Goal: Task Accomplishment & Management: Manage account settings

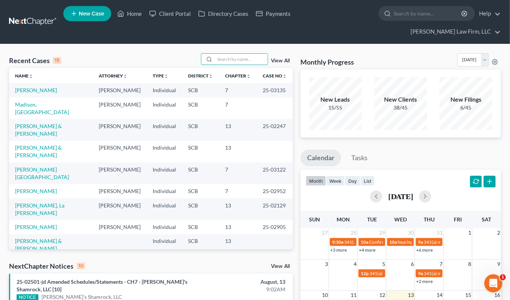
click at [254, 54] on input "search" at bounding box center [241, 59] width 53 height 11
type input "[PERSON_NAME]"
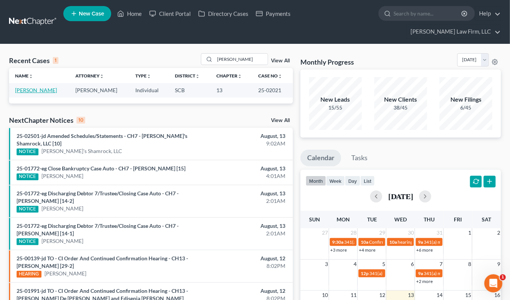
click at [40, 87] on link "[PERSON_NAME]" at bounding box center [36, 90] width 42 height 6
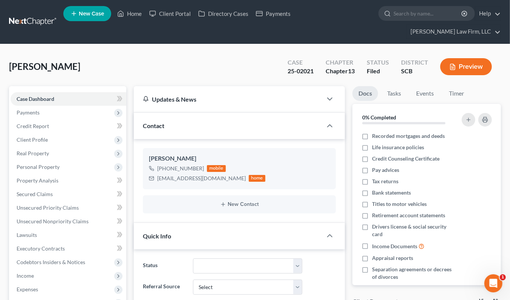
select select "0"
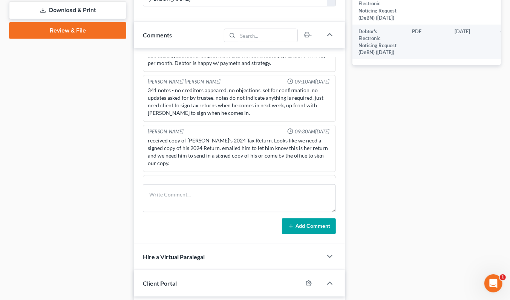
scroll to position [461, 0]
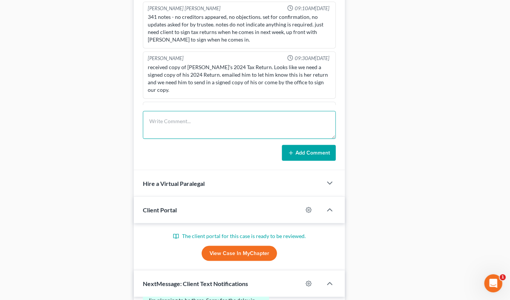
click at [194, 111] on textarea at bounding box center [239, 125] width 193 height 28
type textarea "TC re confirmation/proptery tax issue. LVM"
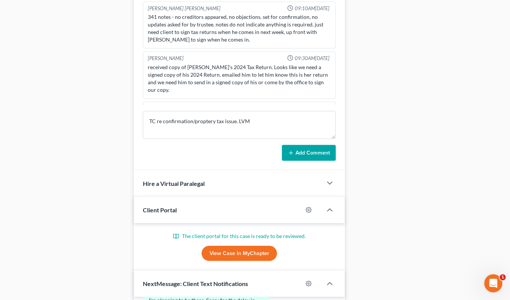
click at [308, 145] on button "Add Comment" at bounding box center [309, 153] width 54 height 16
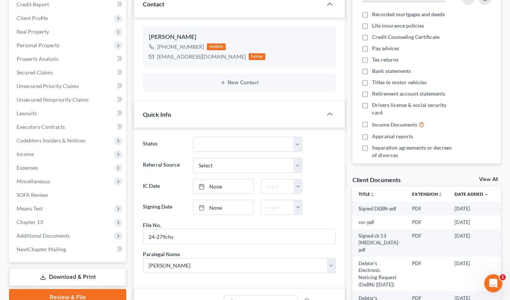
scroll to position [126, 0]
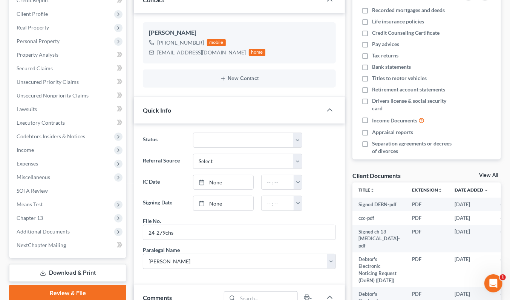
click at [39, 143] on span "Income" at bounding box center [69, 150] width 116 height 14
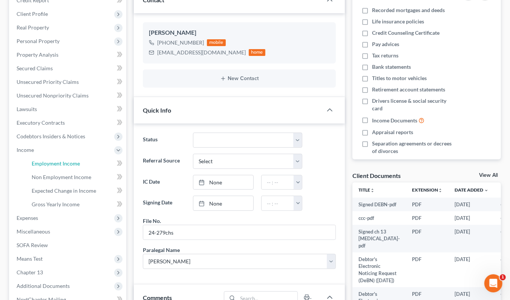
click at [43, 160] on span "Employment Income" at bounding box center [56, 163] width 48 height 6
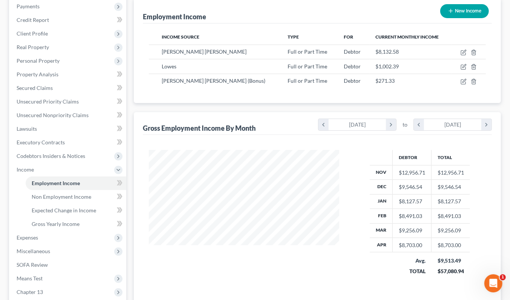
scroll to position [168, 0]
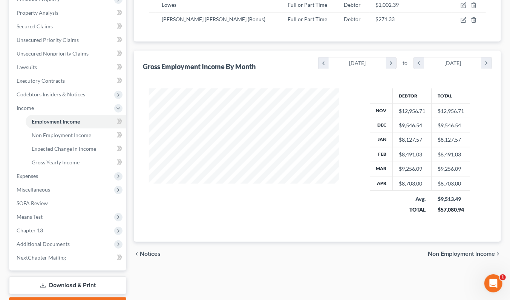
click at [40, 169] on span "Expenses" at bounding box center [69, 176] width 116 height 14
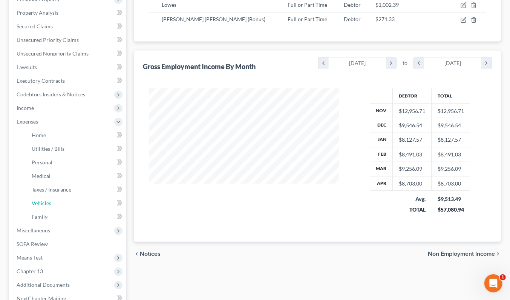
click at [49, 200] on span "Vehicles" at bounding box center [42, 203] width 20 height 6
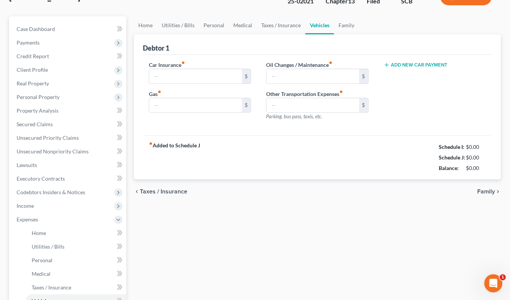
type input "375.00"
type input "100.00"
type input "0.00"
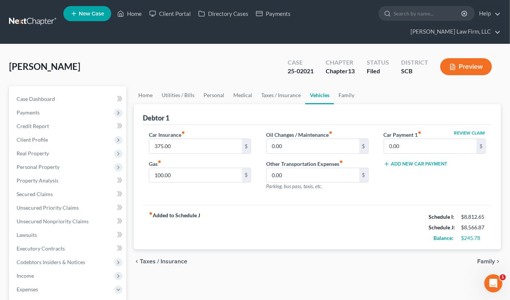
click at [36, 150] on span "Real Property" at bounding box center [33, 153] width 32 height 6
click at [42, 163] on span "Properties Owned" at bounding box center [53, 166] width 43 height 6
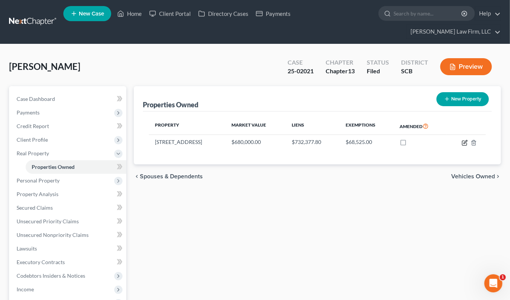
click at [464, 140] on icon "button" at bounding box center [465, 143] width 6 height 6
select select "42"
select select "3"
select select "1"
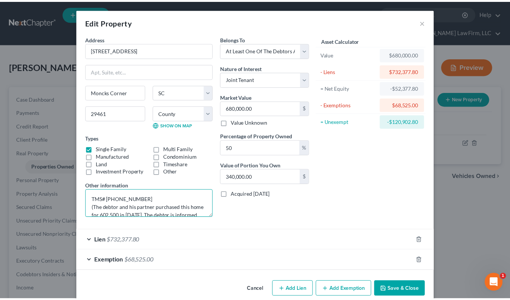
scroll to position [17, 0]
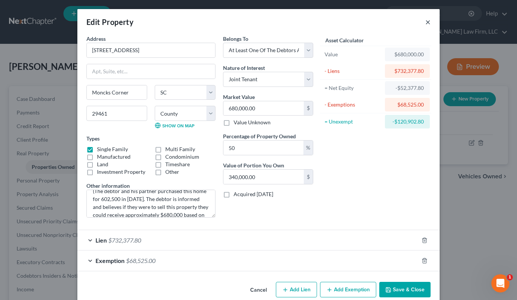
click at [425, 22] on button "×" at bounding box center [427, 21] width 5 height 9
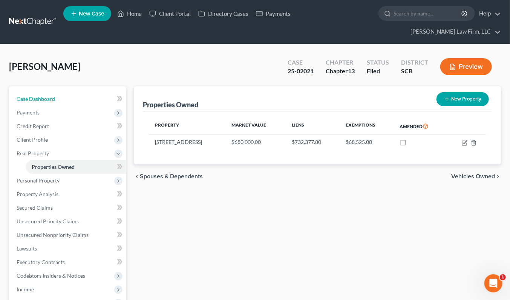
click at [84, 92] on link "Case Dashboard" at bounding box center [69, 99] width 116 height 14
select select "0"
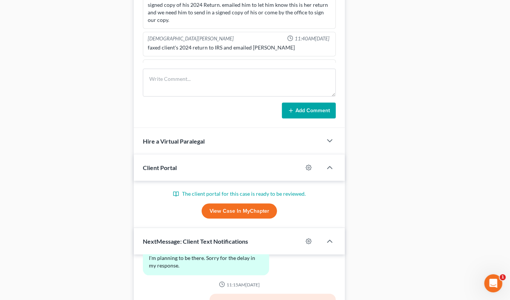
scroll to position [419, 0]
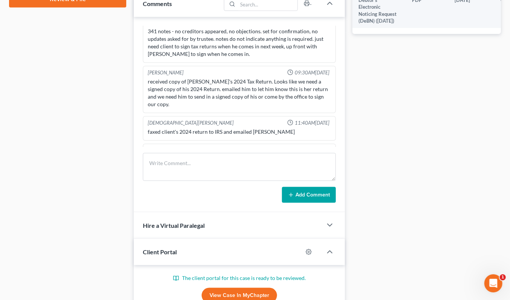
click at [315, 147] on icon "button" at bounding box center [317, 149] width 5 height 5
click at [272, 156] on textarea "TC re confirmation/proptery tax issue. LVM" at bounding box center [239, 170] width 183 height 28
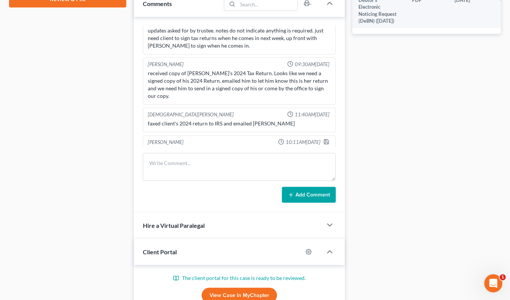
scroll to position [1104, 0]
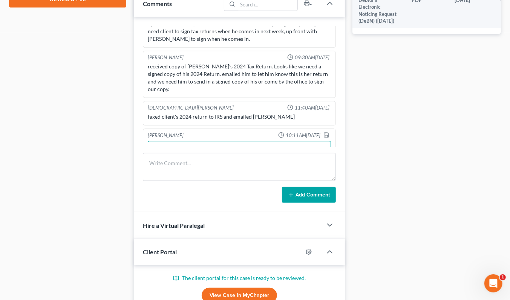
type textarea "TC re confirmation/proptery tax issue. LVM Debtor is being taxed at 6% causing …"
click at [326, 133] on polyline "button" at bounding box center [327, 133] width 2 height 1
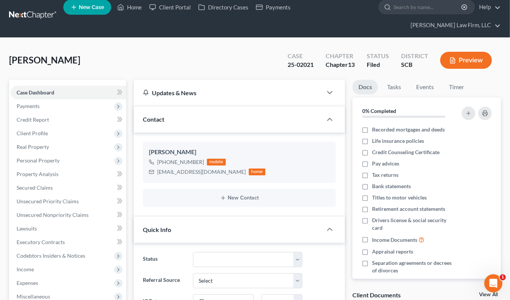
scroll to position [0, 0]
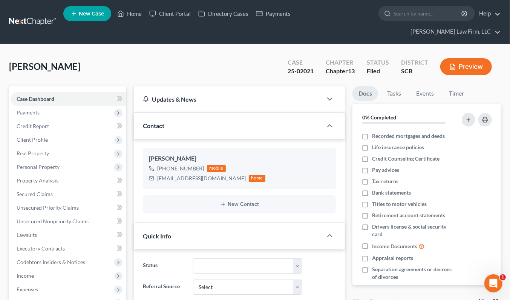
click at [48, 15] on link at bounding box center [33, 22] width 48 height 14
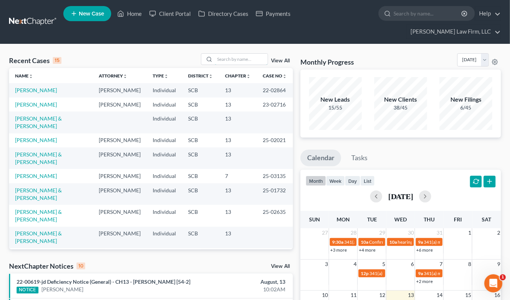
click at [237, 54] on input "search" at bounding box center [241, 59] width 53 height 11
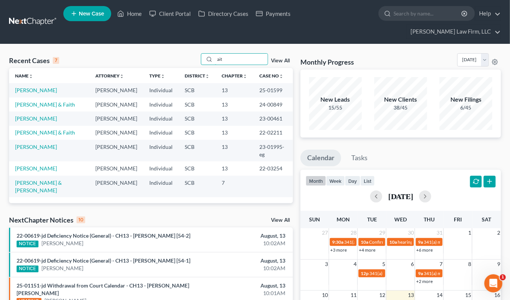
type input "ait"
click at [42, 87] on link "Aitken, Patricia" at bounding box center [36, 90] width 42 height 6
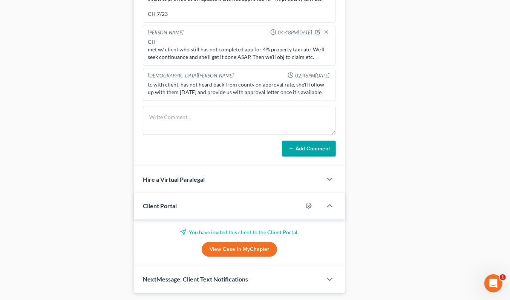
scroll to position [501, 0]
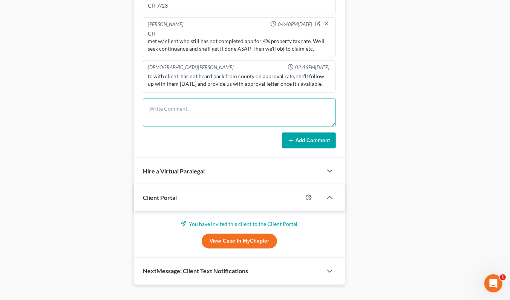
click at [179, 108] on textarea at bounding box center [239, 112] width 193 height 28
type textarea "TC re CH and f/u on property tax approval. LVM"
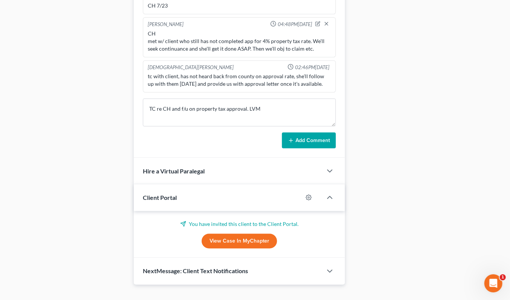
click at [297, 132] on button "Add Comment" at bounding box center [309, 140] width 54 height 16
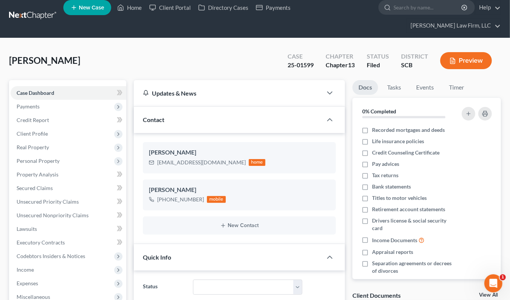
scroll to position [0, 0]
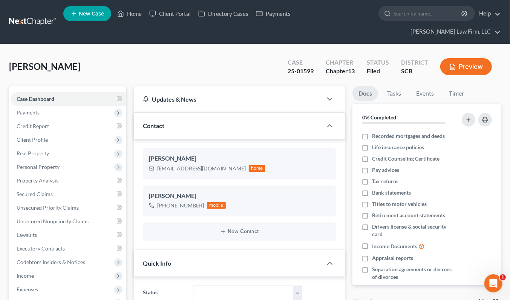
click at [40, 17] on link at bounding box center [33, 22] width 48 height 14
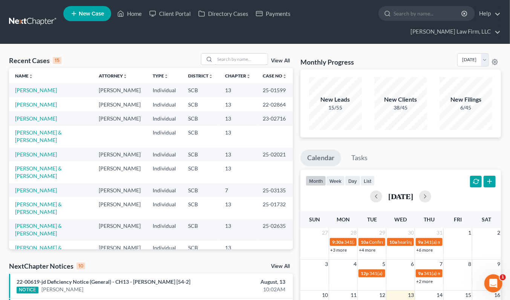
click at [242, 54] on input "search" at bounding box center [241, 59] width 53 height 11
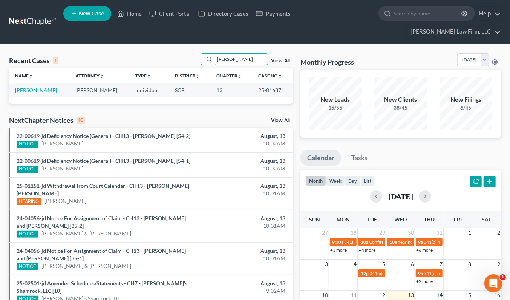
type input "garcia"
click at [42, 87] on link "Garcia, Maria" at bounding box center [36, 90] width 42 height 6
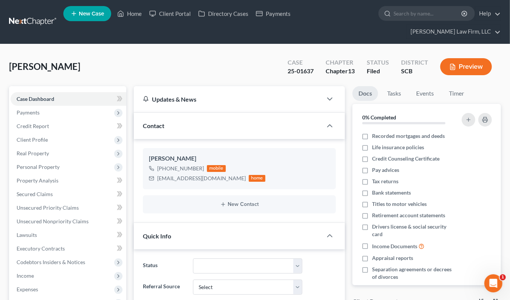
scroll to position [287, 0]
select select "0"
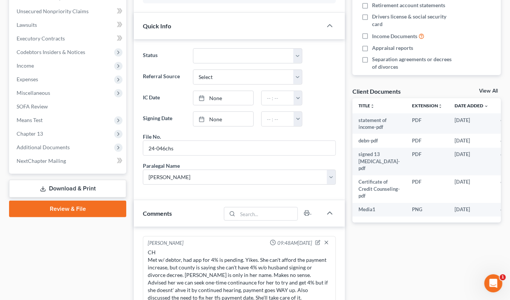
scroll to position [461, 0]
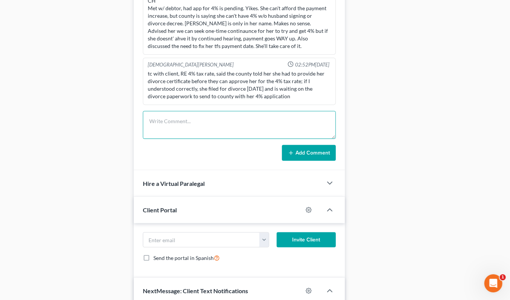
click at [186, 111] on textarea at bounding box center [239, 125] width 193 height 28
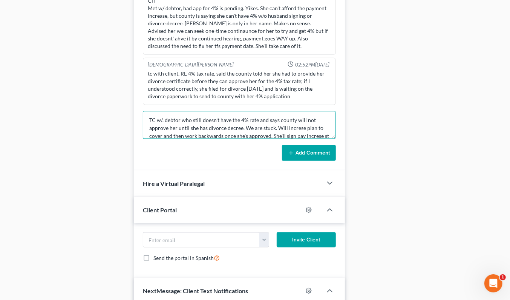
scroll to position [9, 0]
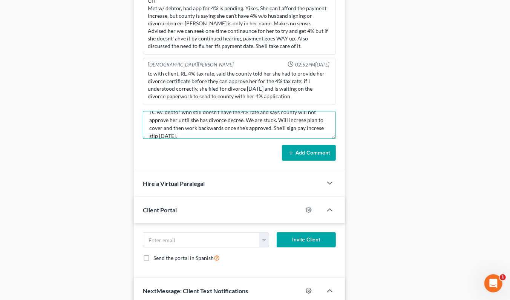
click at [317, 111] on textarea "TC w/. debtor who still doesn't have the 4% rate and says county will not appro…" at bounding box center [239, 125] width 193 height 28
click at [316, 111] on textarea "TC w/. debtor who still doesn't have the 4% rate and says county will not appro…" at bounding box center [239, 125] width 193 height 28
click at [292, 111] on textarea "TC w/. debtor who still doesn't have the 4% rate and says county will not appro…" at bounding box center [239, 125] width 193 height 28
type textarea "TC w/. debtor who still doesn't have the 4% rate and says county will not appro…"
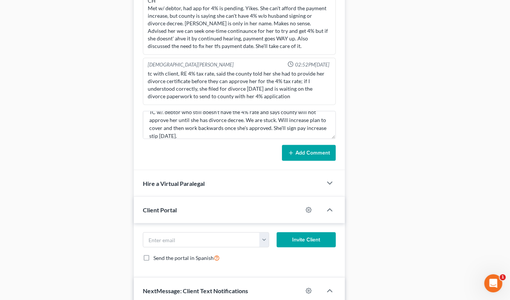
click at [292, 150] on icon at bounding box center [291, 153] width 6 height 6
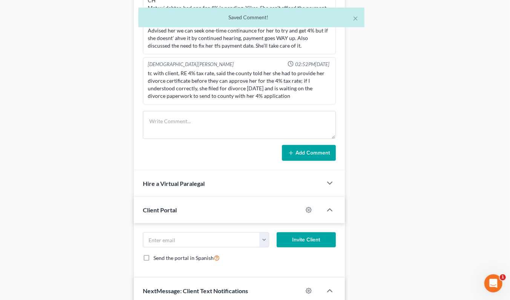
scroll to position [338, 0]
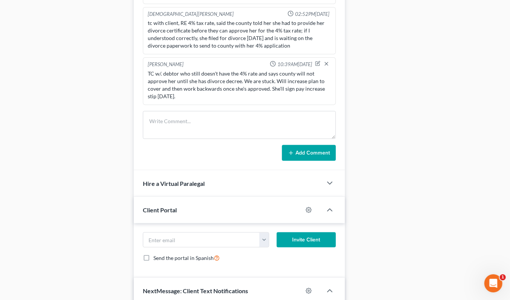
click at [430, 178] on div "Docs Tasks Events Timer 0% Completed Nothing here yet! Recorded mortgages and d…" at bounding box center [427, 49] width 156 height 848
drag, startPoint x: 414, startPoint y: 110, endPoint x: 400, endPoint y: 115, distance: 15.2
click at [414, 110] on div "Docs Tasks Events Timer 0% Completed Nothing here yet! Recorded mortgages and d…" at bounding box center [427, 49] width 156 height 848
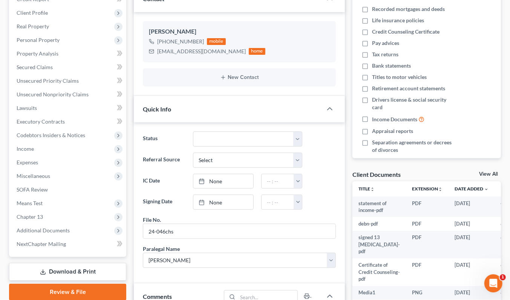
scroll to position [126, 0]
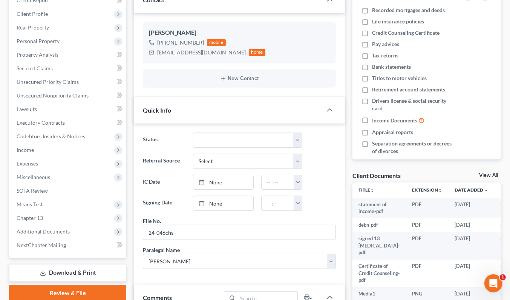
click at [35, 160] on span "Expenses" at bounding box center [28, 163] width 22 height 6
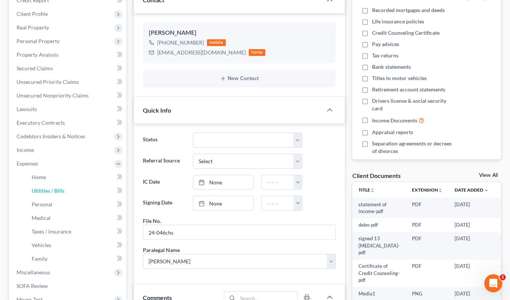
click at [38, 184] on link "Utilities / Bills" at bounding box center [76, 191] width 101 height 14
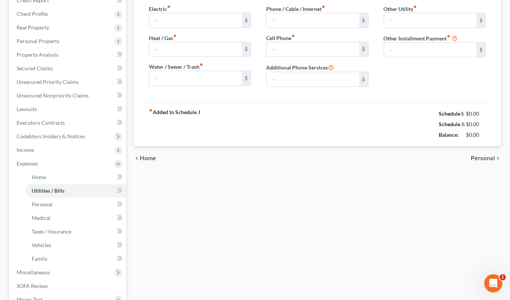
type input "250.00"
type input "0.00"
type input "100.00"
type input "62.00"
type input "256.00"
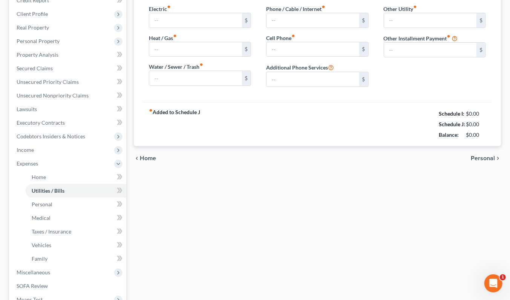
type input "0.00"
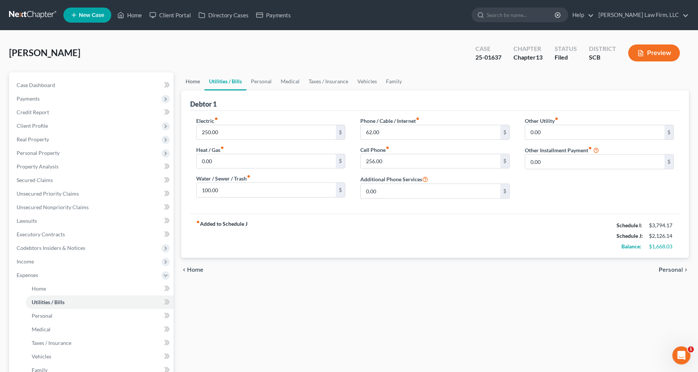
click at [189, 82] on link "Home" at bounding box center [192, 81] width 23 height 18
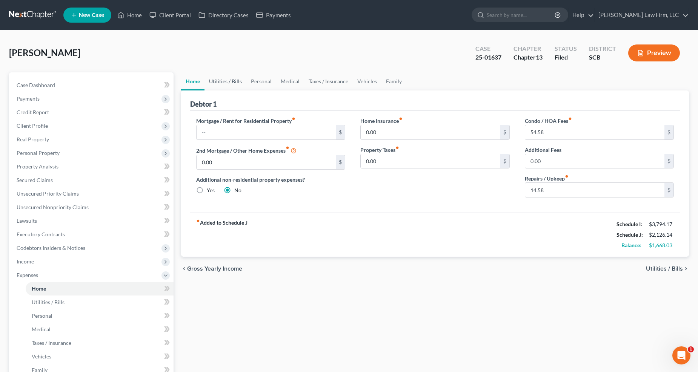
click at [216, 78] on link "Utilities / Bills" at bounding box center [225, 81] width 42 height 18
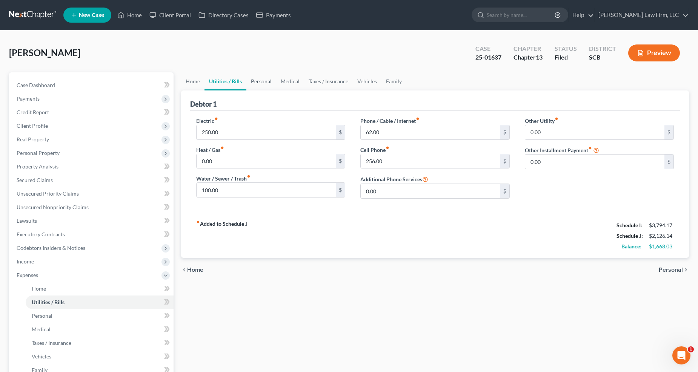
click at [262, 78] on link "Personal" at bounding box center [261, 81] width 30 height 18
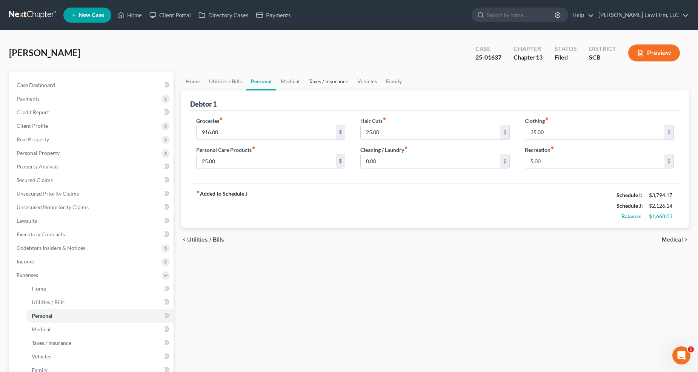
click at [304, 80] on link "Taxes / Insurance" at bounding box center [328, 81] width 49 height 18
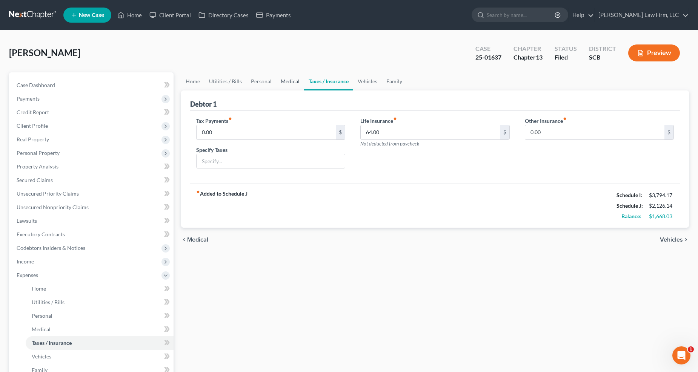
click at [292, 78] on link "Medical" at bounding box center [290, 81] width 28 height 18
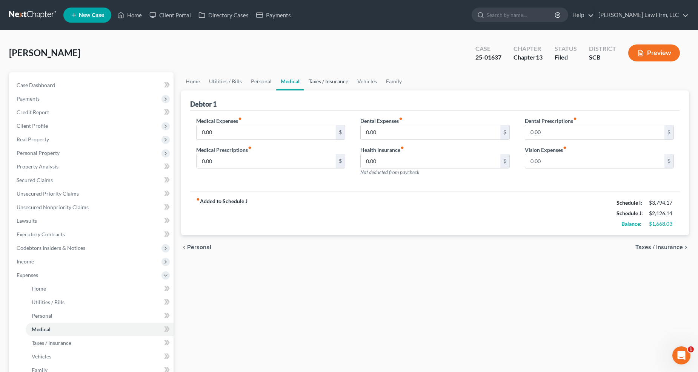
click at [312, 80] on link "Taxes / Insurance" at bounding box center [328, 81] width 49 height 18
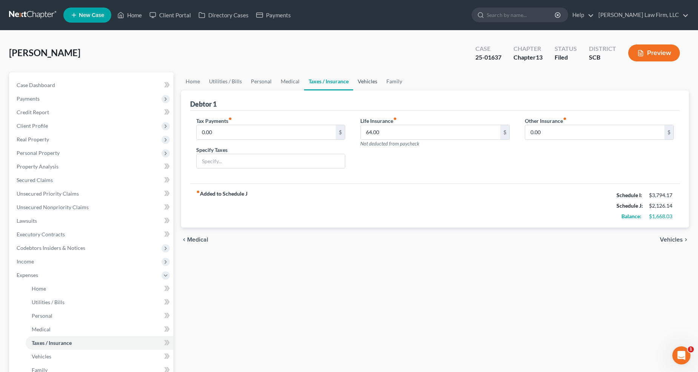
click at [359, 82] on link "Vehicles" at bounding box center [367, 81] width 29 height 18
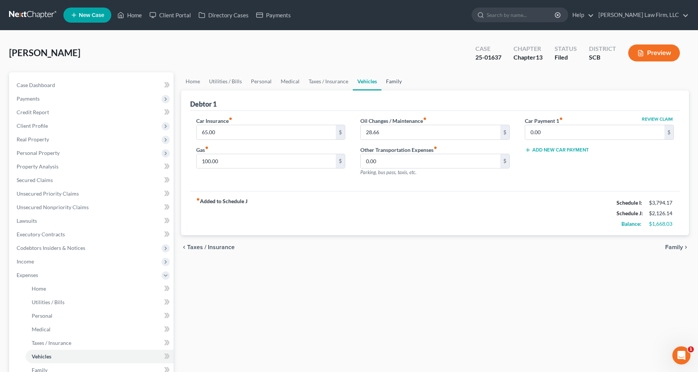
click at [394, 78] on link "Family" at bounding box center [393, 81] width 25 height 18
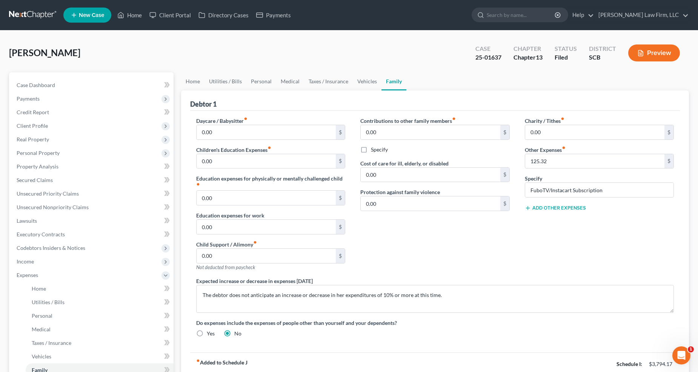
click at [516, 54] on button "Preview" at bounding box center [654, 53] width 52 height 17
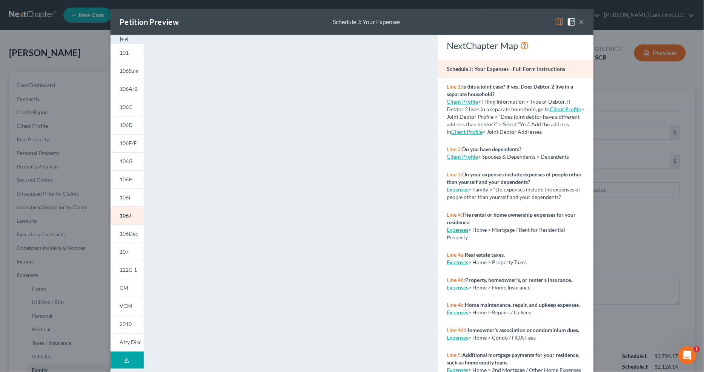
click at [516, 22] on button "×" at bounding box center [581, 21] width 5 height 9
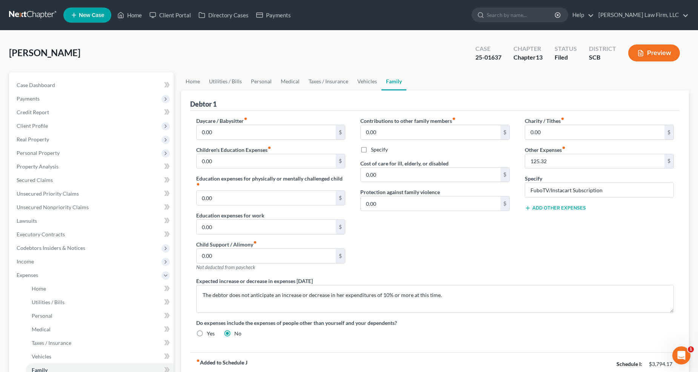
click at [34, 258] on span "Income" at bounding box center [92, 262] width 163 height 14
click at [47, 274] on span "Employment Income" at bounding box center [56, 275] width 48 height 6
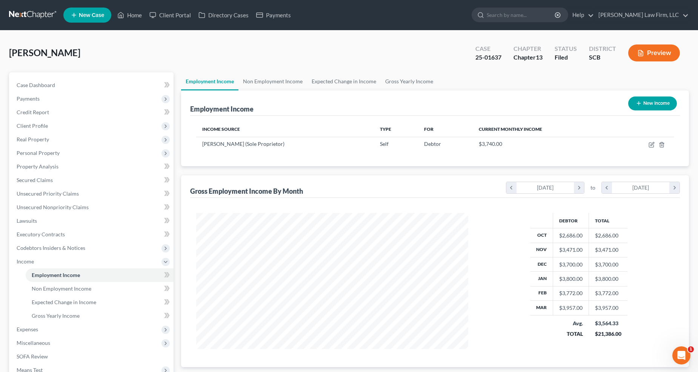
scroll to position [136, 287]
click at [273, 84] on link "Non Employment Income" at bounding box center [272, 81] width 69 height 18
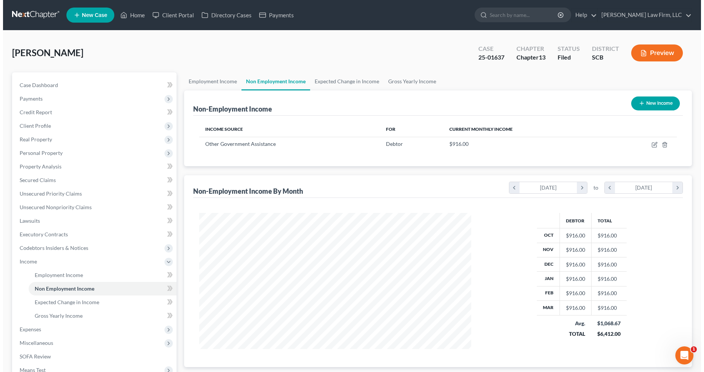
scroll to position [136, 287]
click at [516, 144] on icon "button" at bounding box center [652, 145] width 6 height 6
select select "5"
select select "0"
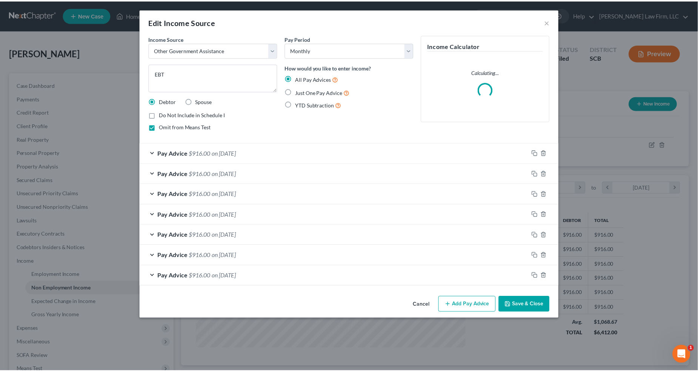
scroll to position [137, 291]
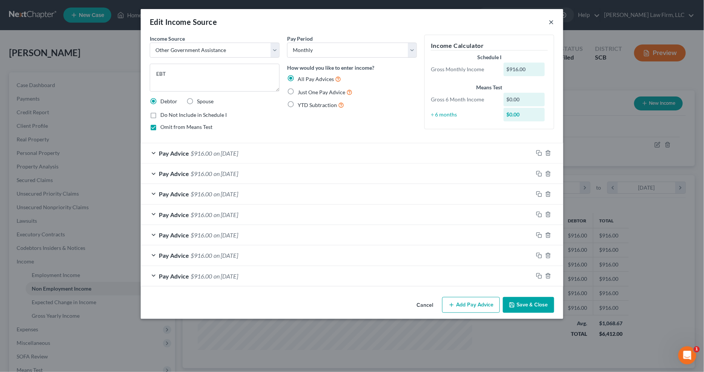
click at [516, 21] on button "×" at bounding box center [551, 21] width 5 height 9
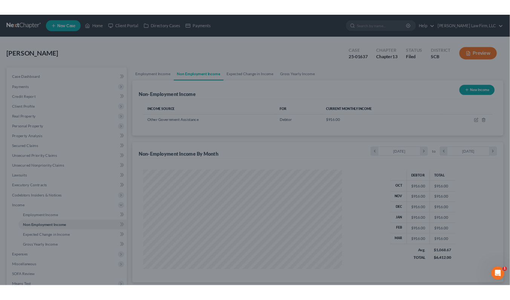
scroll to position [377137, 376986]
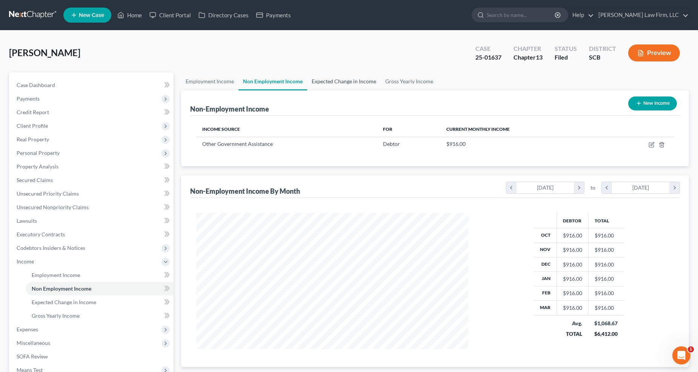
click at [349, 83] on link "Expected Change in Income" at bounding box center [344, 81] width 74 height 18
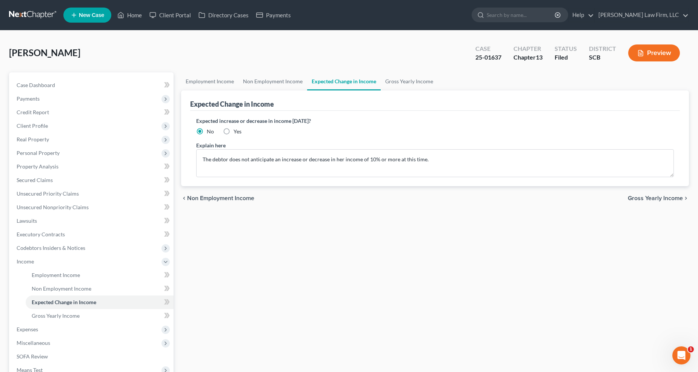
click at [42, 299] on span "Expenses" at bounding box center [92, 330] width 163 height 14
click at [43, 299] on span "Personal" at bounding box center [42, 316] width 21 height 6
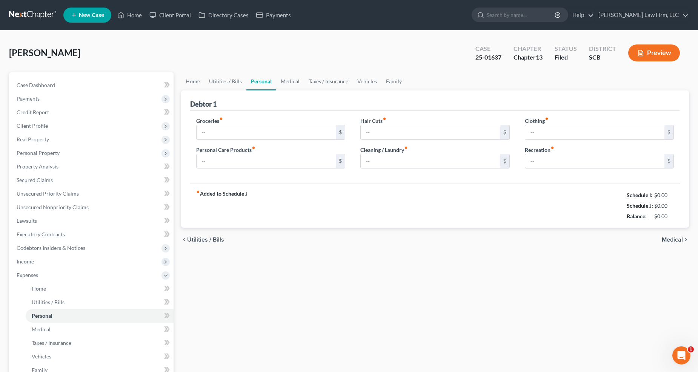
type input "916.00"
type input "25.00"
type input "0.00"
type input "35.00"
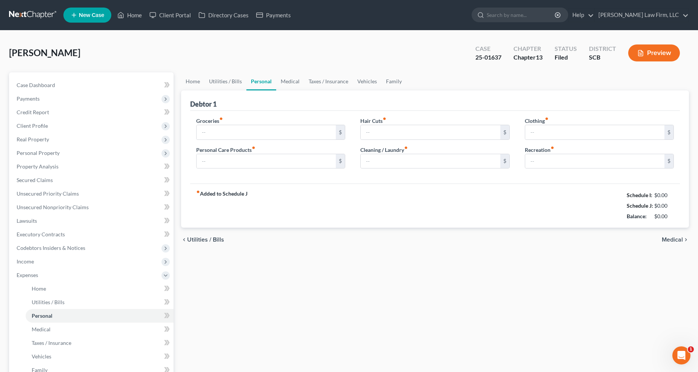
type input "5.00"
click at [199, 80] on link "Home" at bounding box center [192, 81] width 23 height 18
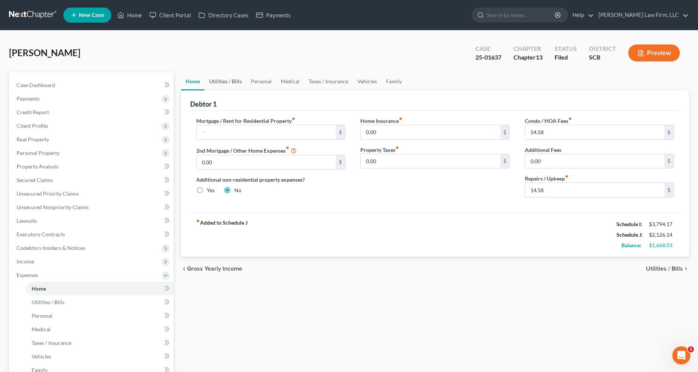
click at [220, 77] on link "Utilities / Bills" at bounding box center [225, 81] width 42 height 18
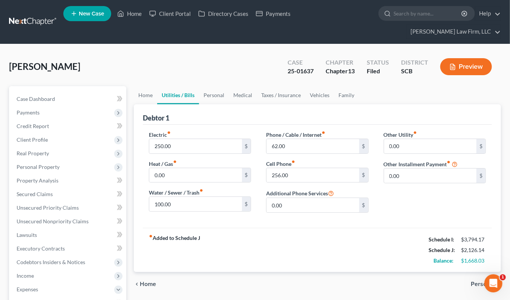
click at [43, 15] on link at bounding box center [33, 22] width 48 height 14
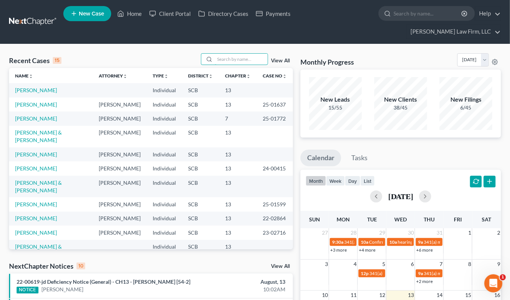
click at [249, 54] on input "search" at bounding box center [241, 59] width 53 height 11
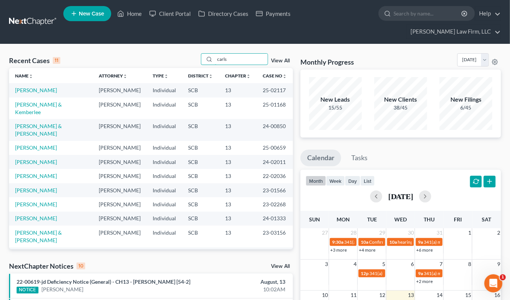
type input "carls"
click at [33, 87] on link "Carlson, Eric" at bounding box center [36, 90] width 42 height 6
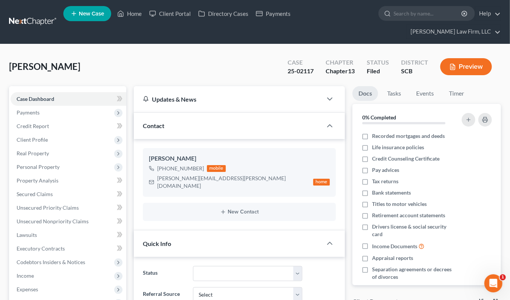
select select "0"
click at [44, 191] on span "Secured Claims" at bounding box center [35, 194] width 36 height 6
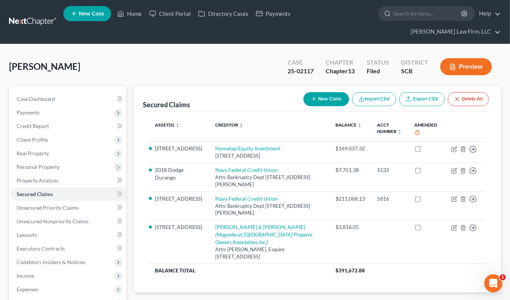
click at [46, 150] on span "Real Property" at bounding box center [33, 153] width 32 height 6
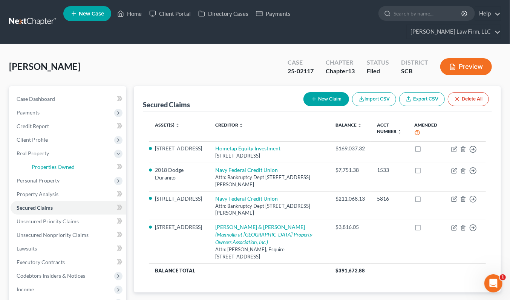
click at [50, 160] on link "Properties Owned" at bounding box center [76, 167] width 101 height 14
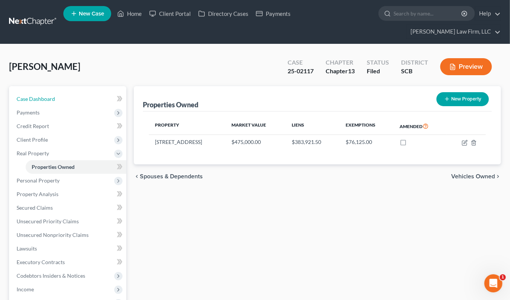
click at [70, 92] on link "Case Dashboard" at bounding box center [69, 99] width 116 height 14
select select "0"
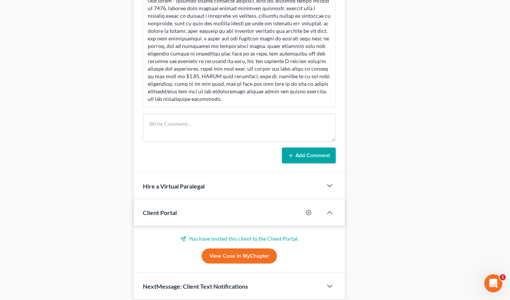
scroll to position [473, 0]
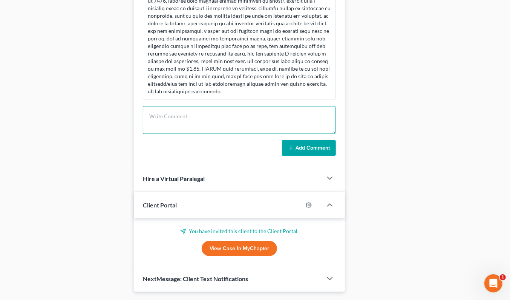
click at [191, 106] on textarea at bounding box center [239, 120] width 193 height 28
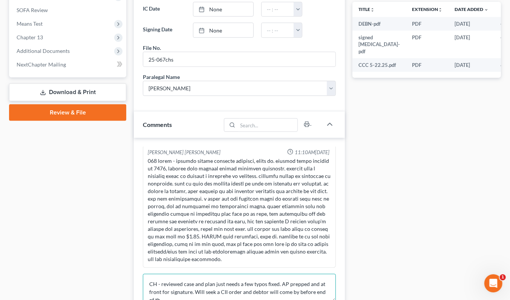
scroll to position [1, 0]
type textarea "CH - reviewed case and plan just needs a few typos fixed. AP prepped and at fro…"
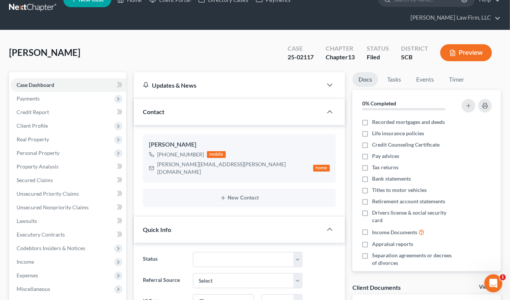
scroll to position [0, 0]
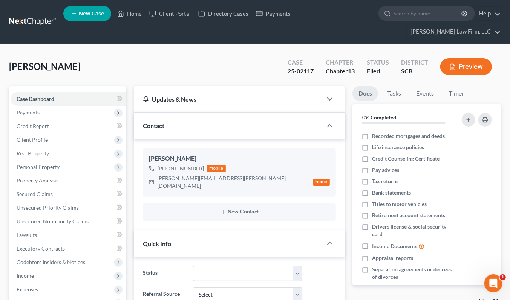
click at [46, 15] on link at bounding box center [33, 22] width 48 height 14
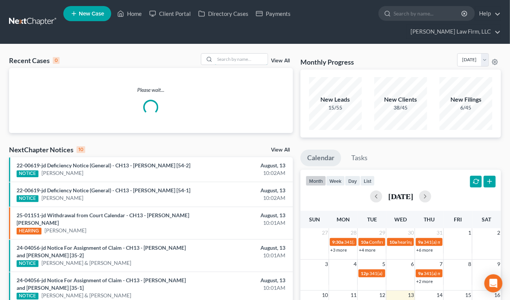
click at [258, 54] on input "search" at bounding box center [241, 59] width 53 height 11
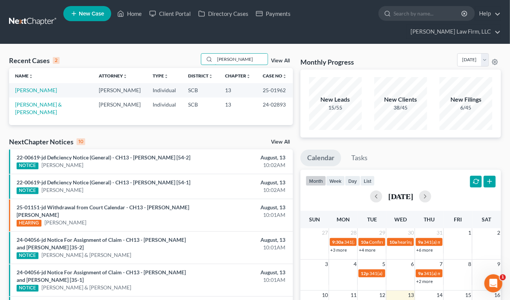
type input "[PERSON_NAME]"
click at [22, 87] on link "[PERSON_NAME]" at bounding box center [36, 90] width 42 height 6
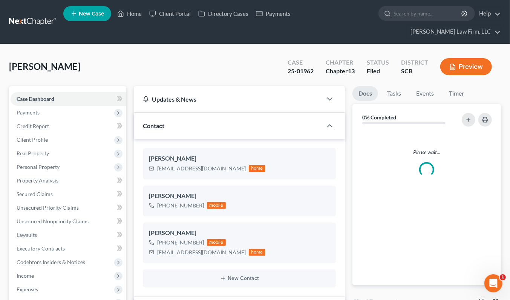
select select "0"
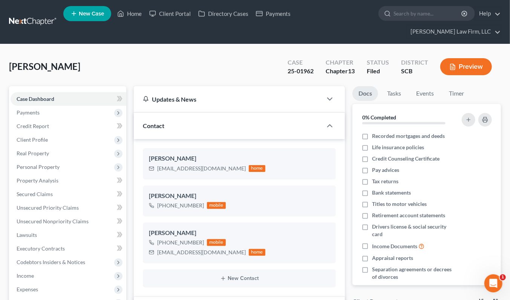
scroll to position [458, 0]
click at [40, 15] on link at bounding box center [33, 22] width 48 height 14
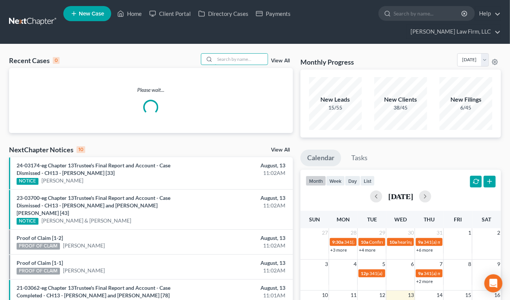
click at [244, 54] on input "search" at bounding box center [241, 59] width 53 height 11
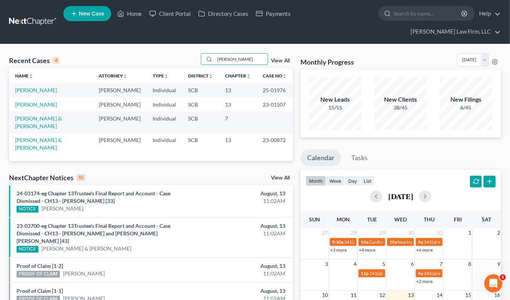
type input "lester"
click at [34, 87] on link "[PERSON_NAME]" at bounding box center [36, 90] width 42 height 6
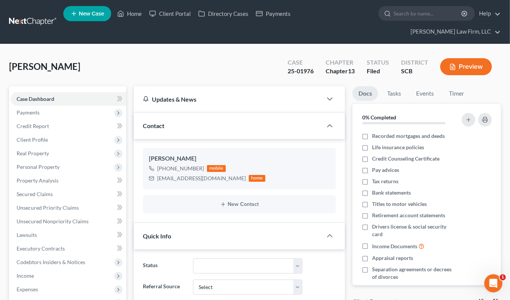
select select "2"
click at [34, 150] on span "Real Property" at bounding box center [33, 153] width 32 height 6
click at [43, 136] on span "Client Profile" at bounding box center [32, 139] width 31 height 6
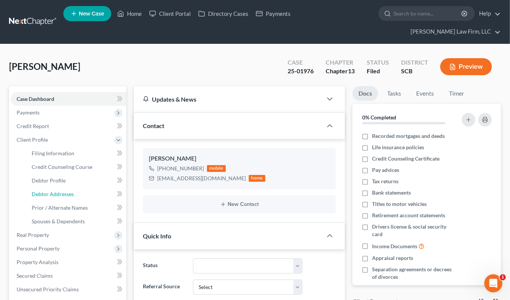
click at [59, 191] on span "Debtor Addresses" at bounding box center [53, 194] width 42 height 6
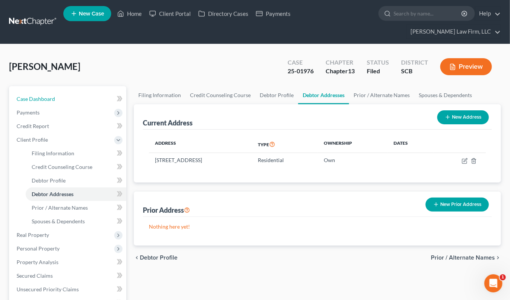
click at [42, 92] on link "Case Dashboard" at bounding box center [69, 99] width 116 height 14
select select "2"
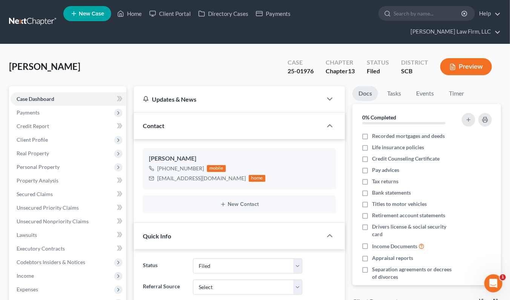
click at [48, 17] on link at bounding box center [33, 22] width 48 height 14
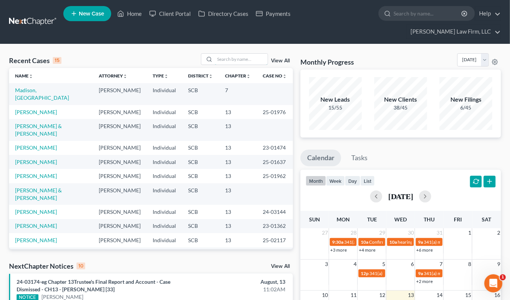
click at [237, 54] on input "search" at bounding box center [241, 59] width 53 height 11
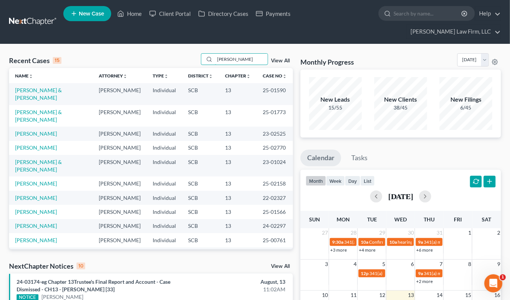
type input "[PERSON_NAME]"
click at [41, 180] on link "[PERSON_NAME]" at bounding box center [36, 183] width 42 height 6
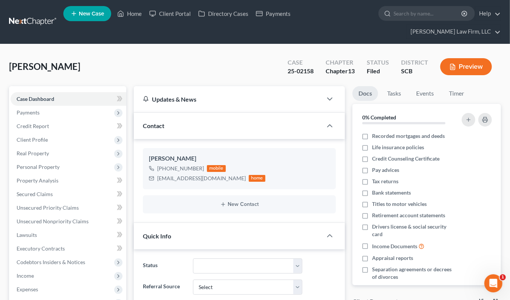
select select "2"
drag, startPoint x: 397, startPoint y: 32, endPoint x: 347, endPoint y: 38, distance: 49.4
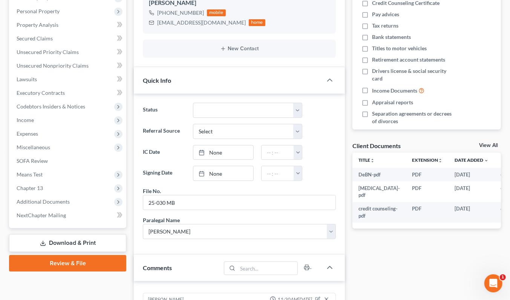
scroll to position [168, 0]
